Goal: Use online tool/utility: Utilize a website feature to perform a specific function

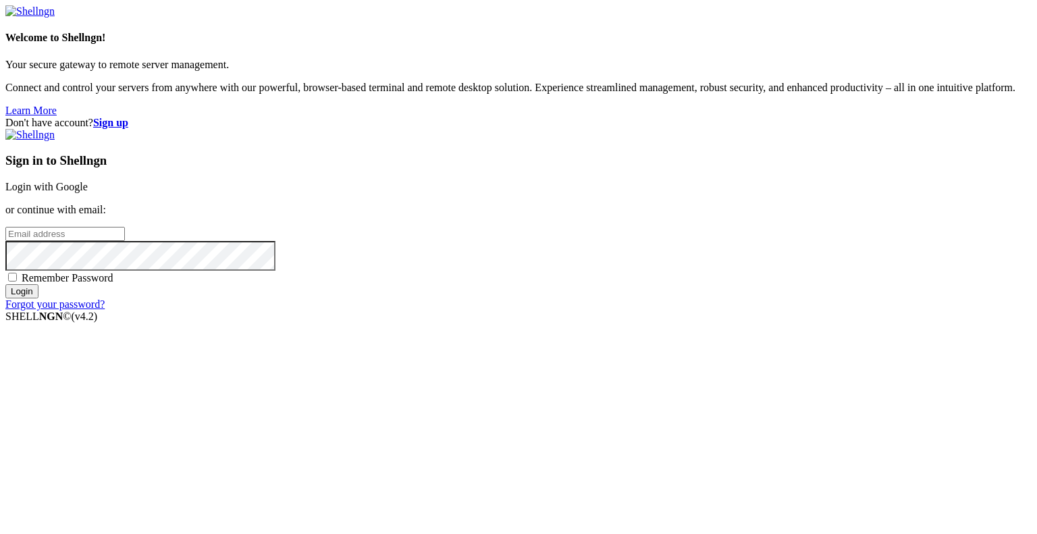
click at [125, 241] on input "email" at bounding box center [65, 234] width 120 height 14
click at [5, 239] on protonpass-control-d635 at bounding box center [5, 233] width 0 height 11
type input "[EMAIL_ADDRESS][DOMAIN_NAME]"
click at [38, 298] on input "Login" at bounding box center [21, 291] width 33 height 14
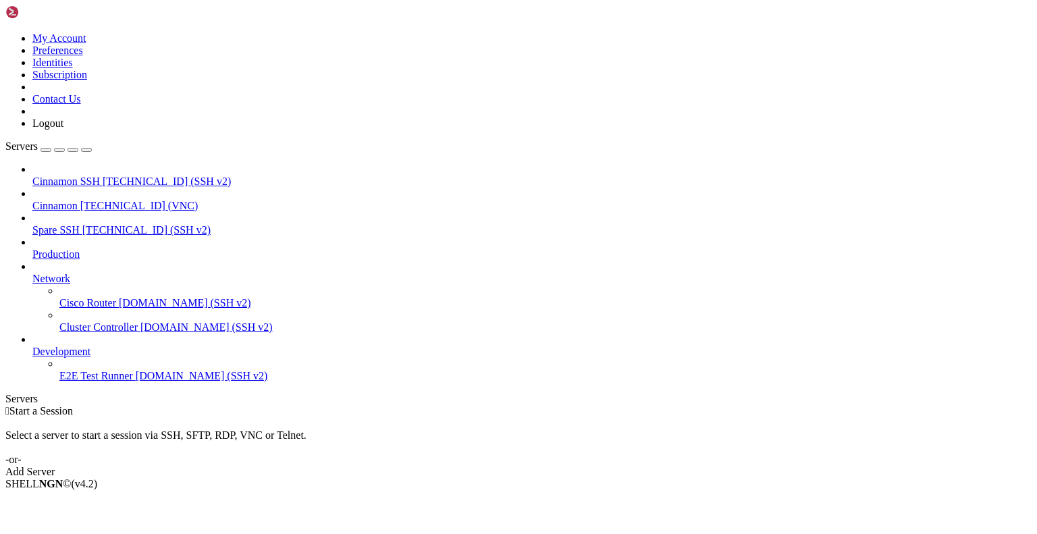
click at [78, 200] on span "Cinnamon" at bounding box center [54, 205] width 45 height 11
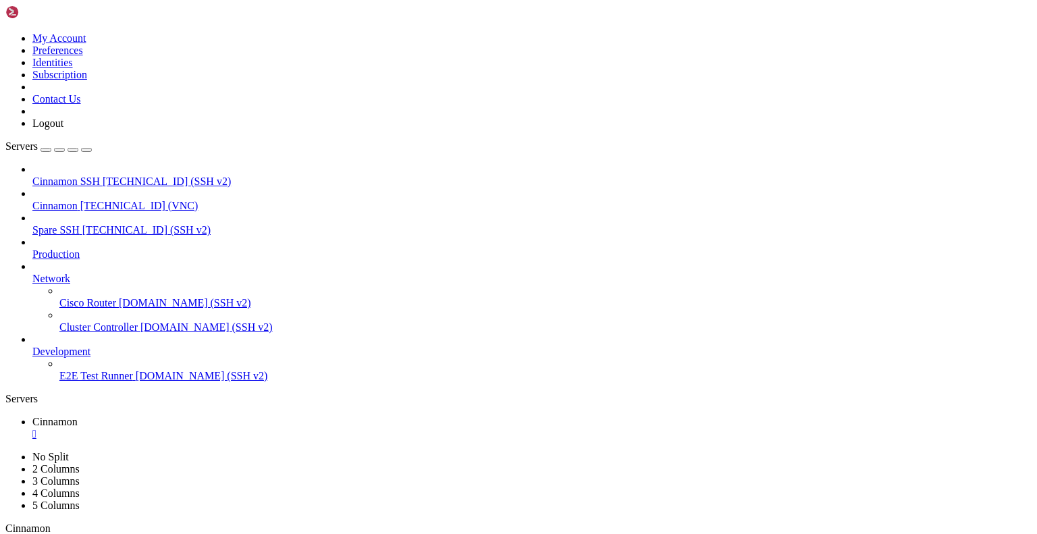
click at [178, 533] on div "" at bounding box center [176, 542] width 3 height 10
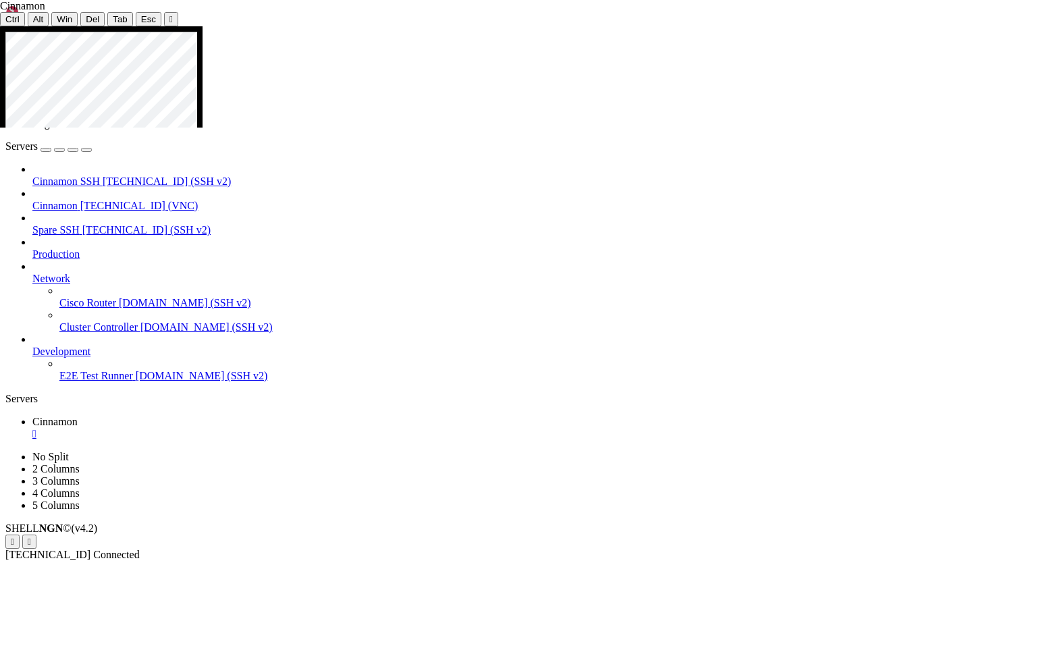
drag, startPoint x: 567, startPoint y: 279, endPoint x: 660, endPoint y: 277, distance: 93.2
